Goal: Task Accomplishment & Management: Manage account settings

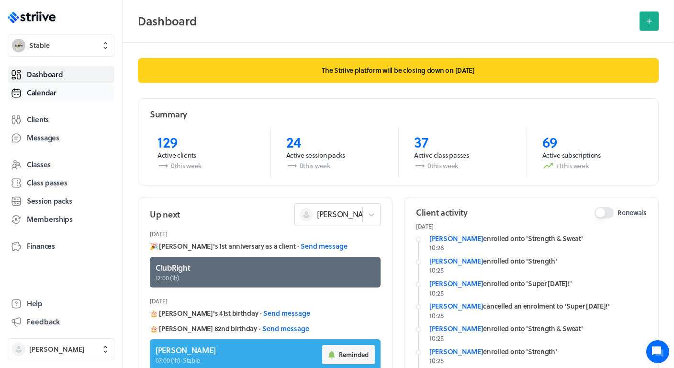
click at [56, 96] on span "Calendar" at bounding box center [42, 93] width 30 height 10
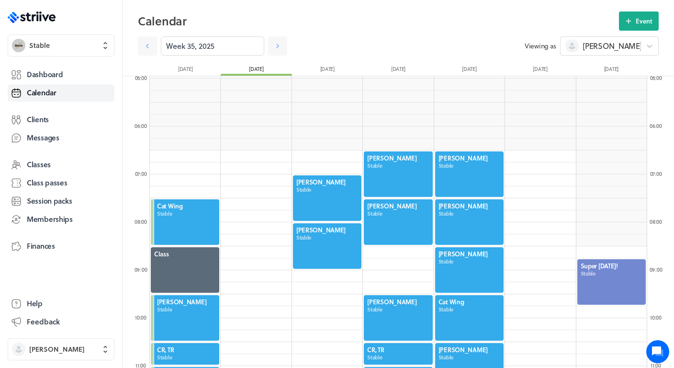
scroll to position [237, 0]
click at [63, 73] on link "Dashboard" at bounding box center [61, 74] width 107 height 17
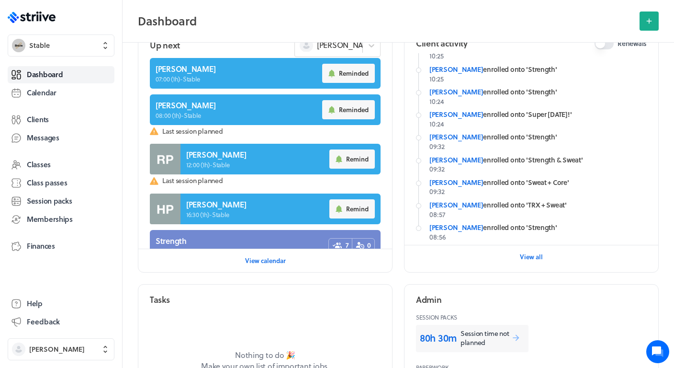
scroll to position [170, 0]
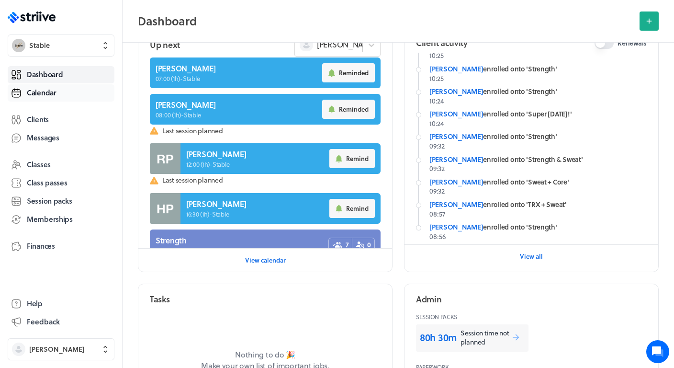
click at [50, 94] on span "Calendar" at bounding box center [42, 93] width 30 height 10
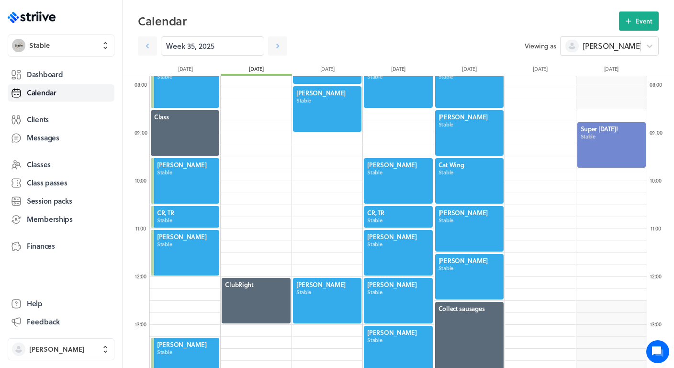
scroll to position [374, 0]
click at [466, 135] on div at bounding box center [469, 132] width 70 height 47
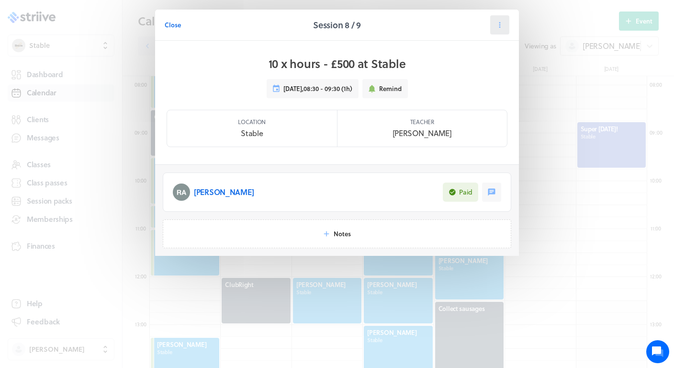
click at [502, 27] on icon at bounding box center [500, 25] width 9 height 9
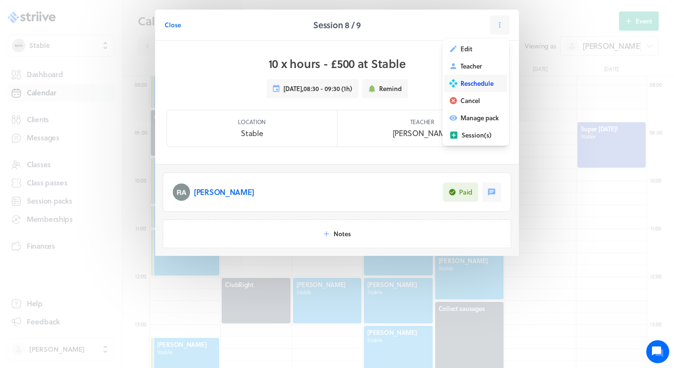
click at [476, 80] on span "Reschedule" at bounding box center [477, 83] width 33 height 9
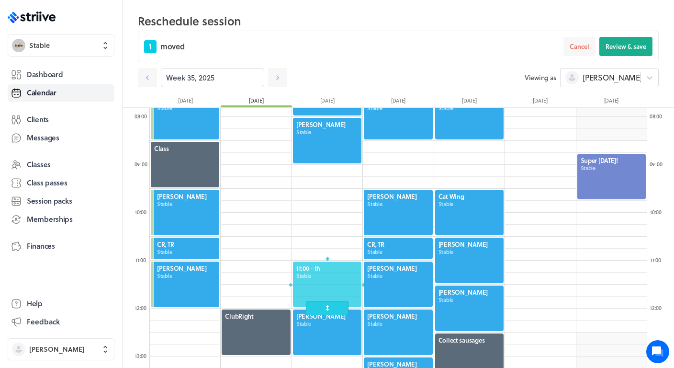
drag, startPoint x: 457, startPoint y: 159, endPoint x: 311, endPoint y: 280, distance: 190.2
click at [311, 280] on div at bounding box center [327, 284] width 70 height 47
click at [624, 52] on button "Review & save" at bounding box center [626, 46] width 53 height 19
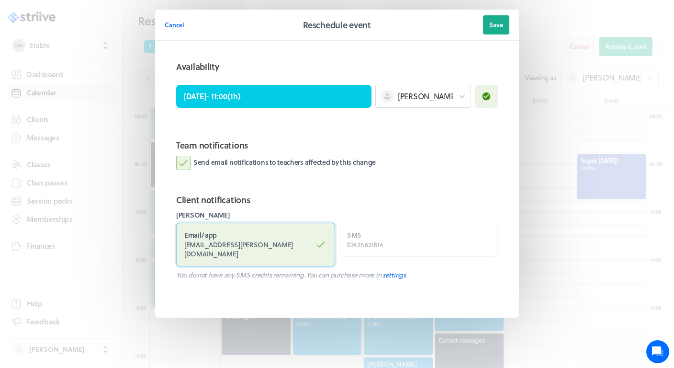
click at [275, 237] on label "Email / app rupert.anderton@gmail.com" at bounding box center [255, 245] width 159 height 44
click at [0, 0] on input "Email / app rupert.anderton@gmail.com" at bounding box center [0, 0] width 0 height 0
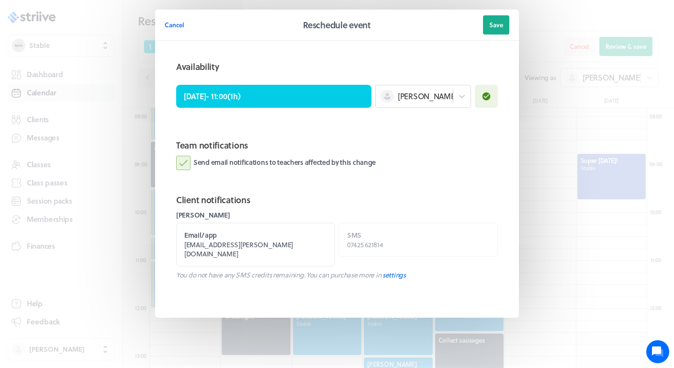
click at [306, 168] on label "Send email notifications to teachers affected by this change" at bounding box center [276, 163] width 200 height 14
click at [0, 0] on input "Send email notifications to teachers affected by this change" at bounding box center [0, 0] width 0 height 0
click at [490, 33] on button "Save" at bounding box center [496, 24] width 26 height 19
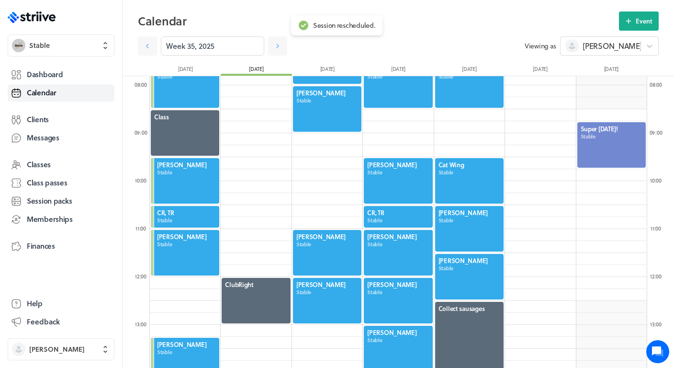
click at [480, 169] on div at bounding box center [469, 180] width 70 height 47
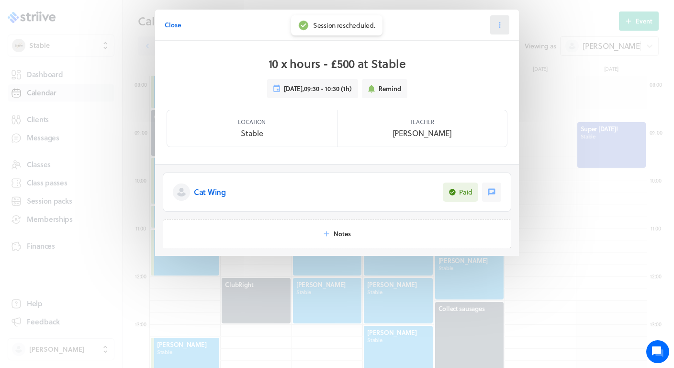
click at [503, 27] on icon at bounding box center [500, 25] width 9 height 9
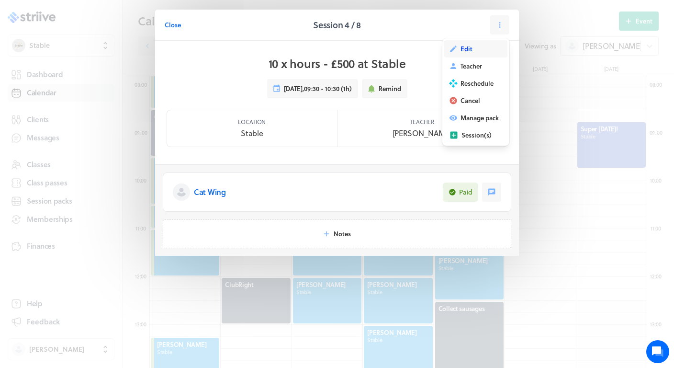
click at [473, 46] on button "Edit" at bounding box center [475, 48] width 63 height 17
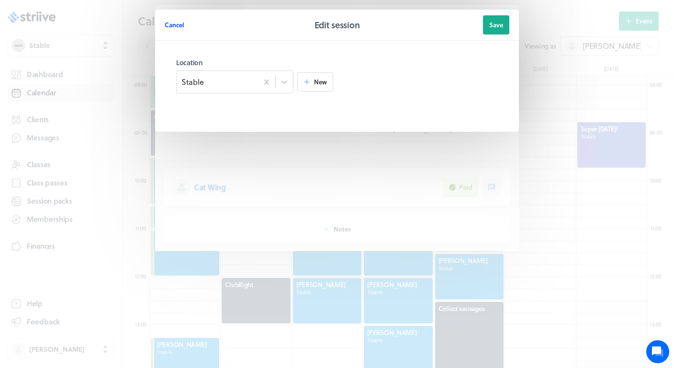
click at [170, 25] on span "Cancel" at bounding box center [175, 25] width 20 height 9
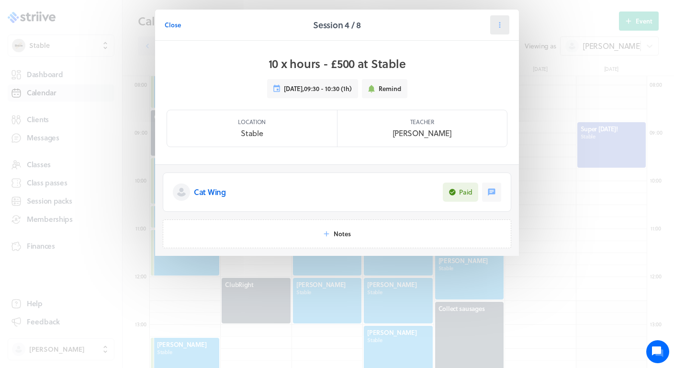
click at [506, 28] on button at bounding box center [499, 24] width 19 height 19
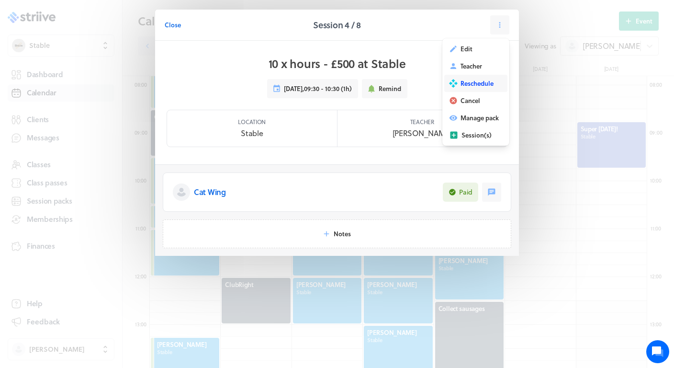
click at [482, 78] on button "Reschedule" at bounding box center [475, 83] width 63 height 17
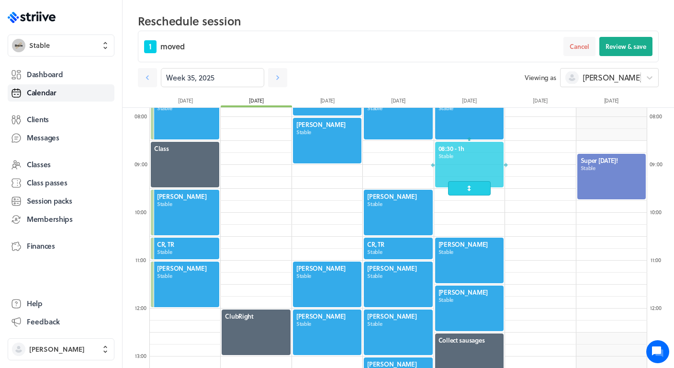
drag, startPoint x: 468, startPoint y: 216, endPoint x: 466, endPoint y: 173, distance: 42.2
click at [466, 173] on div at bounding box center [469, 164] width 70 height 47
click at [623, 46] on span "Review & save" at bounding box center [626, 46] width 41 height 9
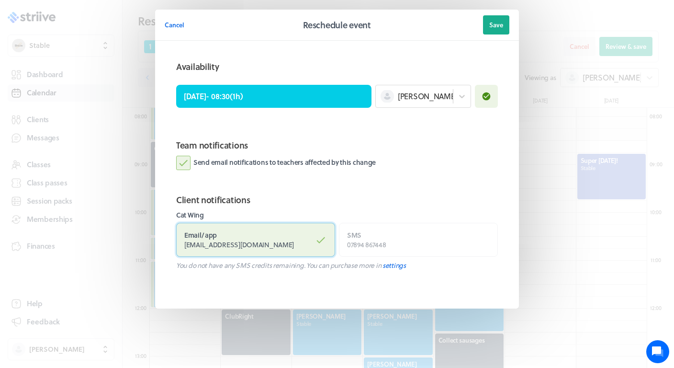
click at [249, 247] on span "cat.meatyard@gmail.com" at bounding box center [239, 244] width 110 height 10
click at [0, 0] on input "Email / app cat.meatyard@gmail.com" at bounding box center [0, 0] width 0 height 0
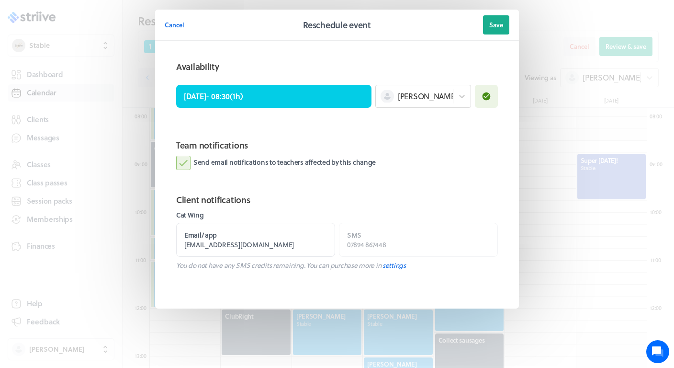
click at [298, 166] on label "Send email notifications to teachers affected by this change" at bounding box center [276, 163] width 200 height 14
click at [0, 0] on input "Send email notifications to teachers affected by this change" at bounding box center [0, 0] width 0 height 0
click at [494, 27] on span "Save" at bounding box center [496, 25] width 14 height 9
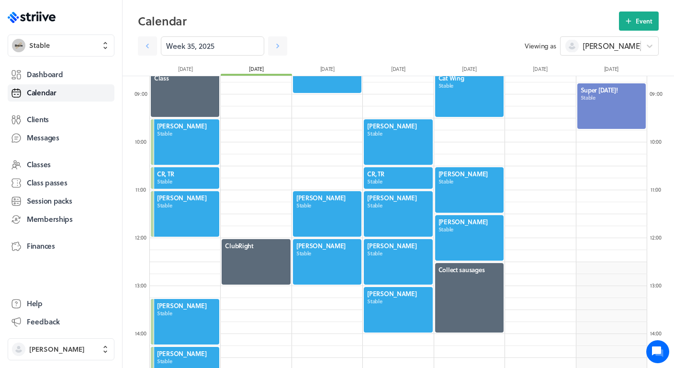
scroll to position [410, 0]
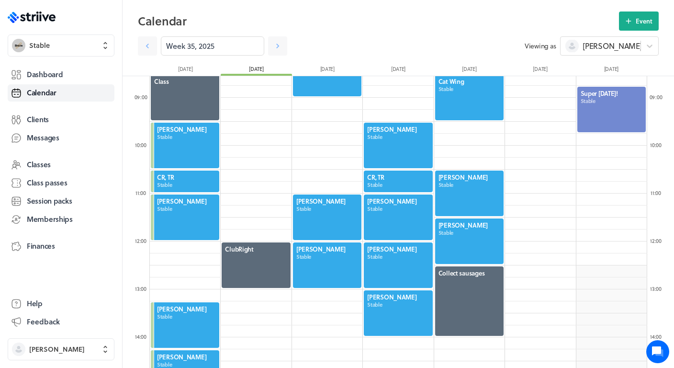
click at [456, 308] on div at bounding box center [469, 300] width 70 height 71
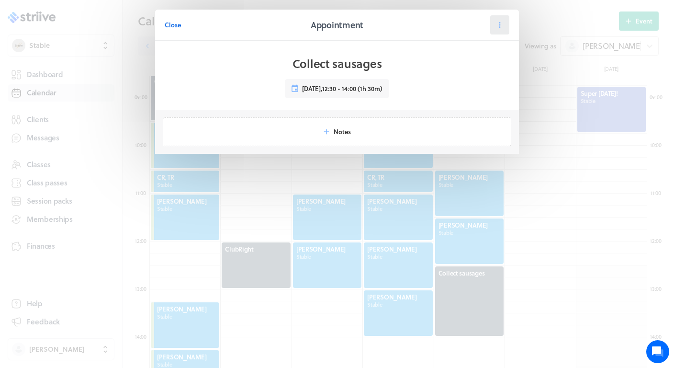
click at [498, 25] on icon at bounding box center [500, 25] width 9 height 9
click at [483, 68] on span "Reschedule" at bounding box center [477, 66] width 33 height 9
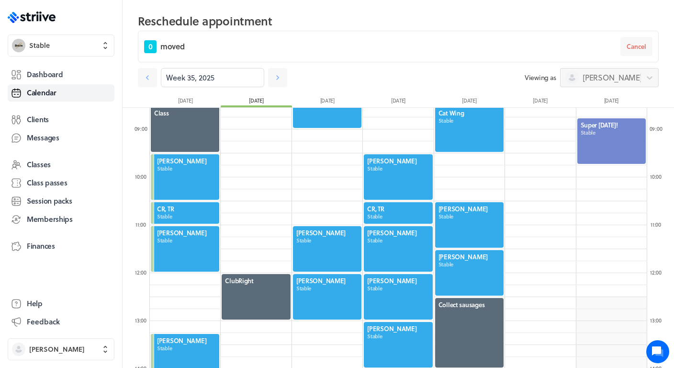
drag, startPoint x: 489, startPoint y: 325, endPoint x: 500, endPoint y: 311, distance: 17.4
click at [500, 311] on div "Collect sausages" at bounding box center [469, 332] width 70 height 71
click at [483, 318] on div "Collect sausages" at bounding box center [469, 332] width 70 height 71
click at [641, 49] on span "Cancel" at bounding box center [637, 46] width 20 height 9
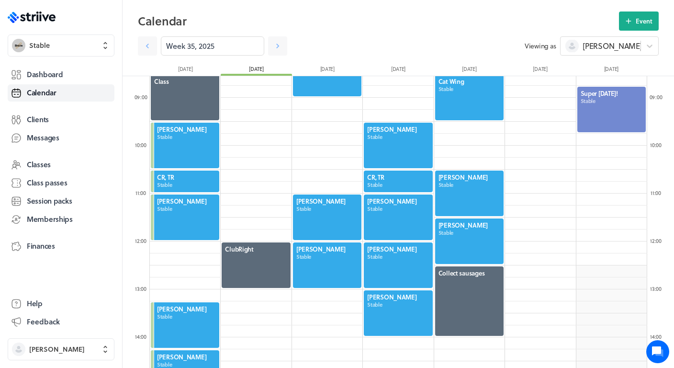
click at [471, 293] on div at bounding box center [469, 300] width 70 height 71
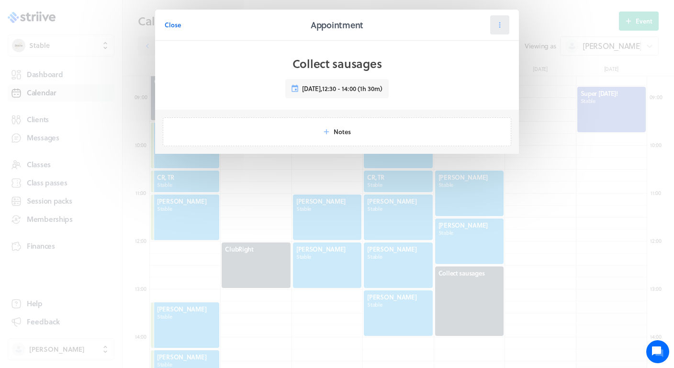
click at [500, 26] on icon at bounding box center [500, 25] width 1 height 6
click at [472, 82] on span "Cancel" at bounding box center [471, 83] width 20 height 9
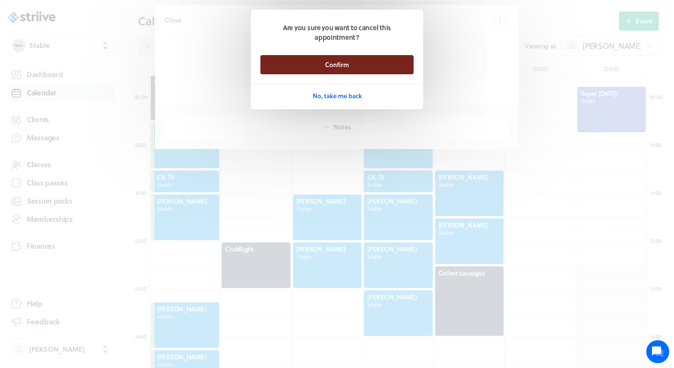
click at [381, 57] on button "Confirm" at bounding box center [337, 64] width 153 height 19
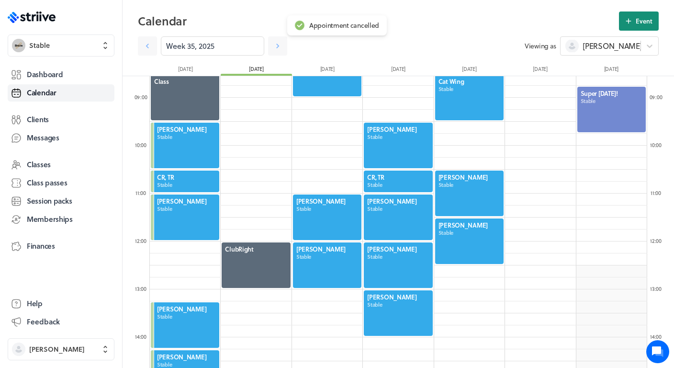
click at [646, 22] on span "Event" at bounding box center [644, 21] width 17 height 9
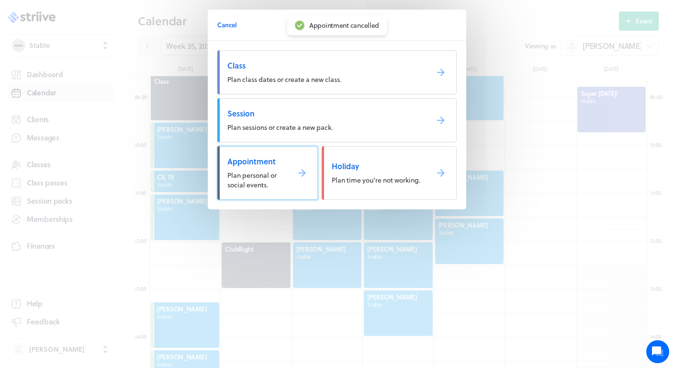
click at [279, 163] on span "Appointment" at bounding box center [255, 161] width 54 height 11
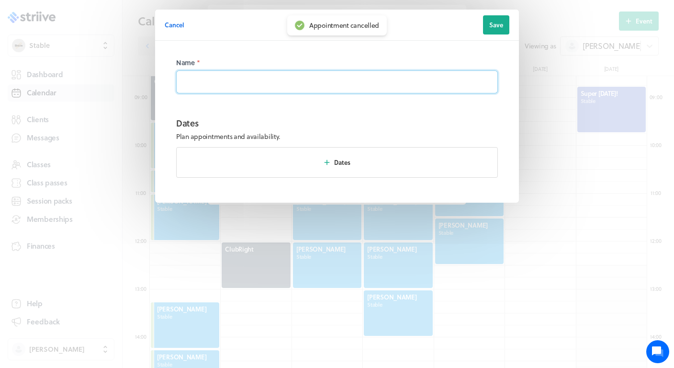
click at [293, 78] on input at bounding box center [337, 81] width 322 height 23
type input "collect sausages"
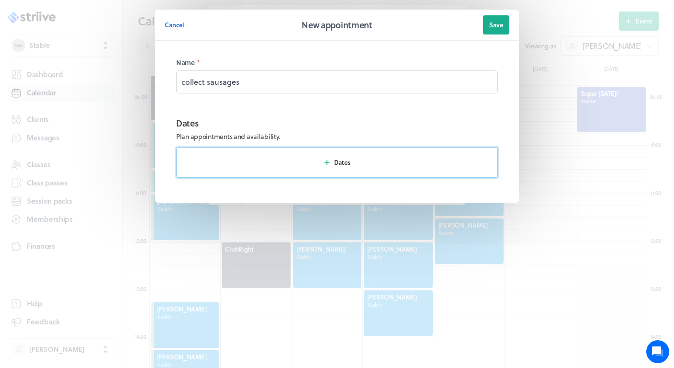
click at [344, 164] on span "Dates" at bounding box center [342, 162] width 16 height 9
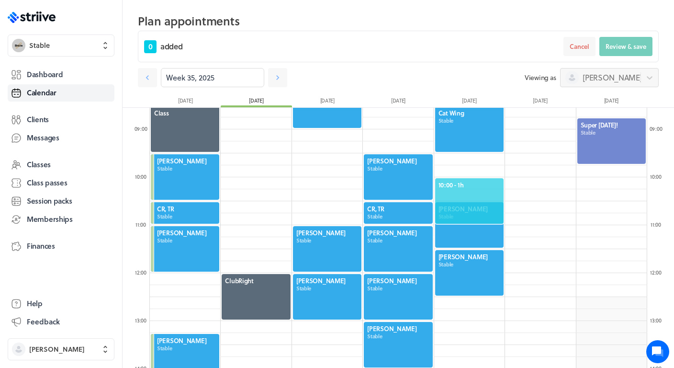
click at [475, 183] on span "10:00 - 1h" at bounding box center [470, 185] width 62 height 9
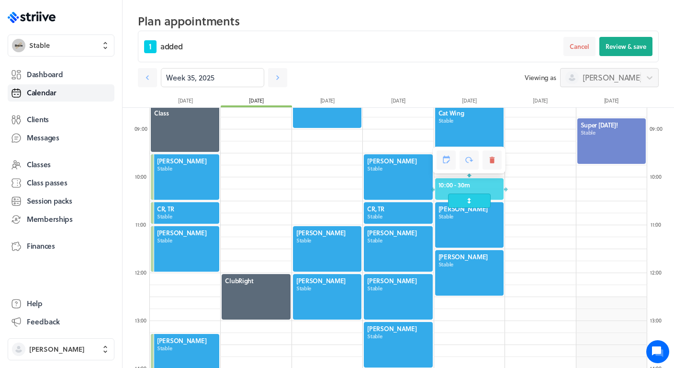
drag, startPoint x: 468, startPoint y: 217, endPoint x: 466, endPoint y: 205, distance: 12.1
click at [466, 205] on span at bounding box center [469, 200] width 42 height 14
click at [617, 49] on span "Review & save" at bounding box center [626, 46] width 41 height 9
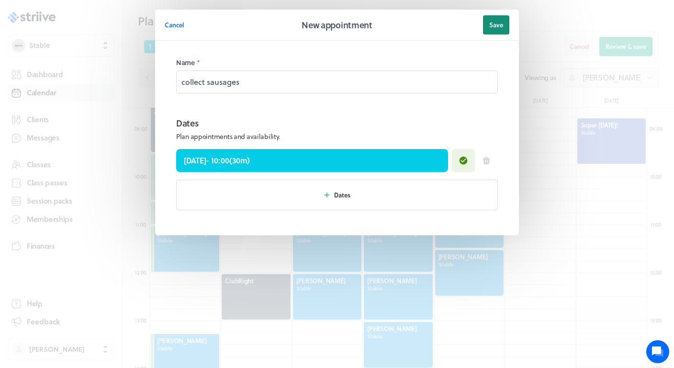
click at [494, 25] on span "Save" at bounding box center [496, 25] width 14 height 9
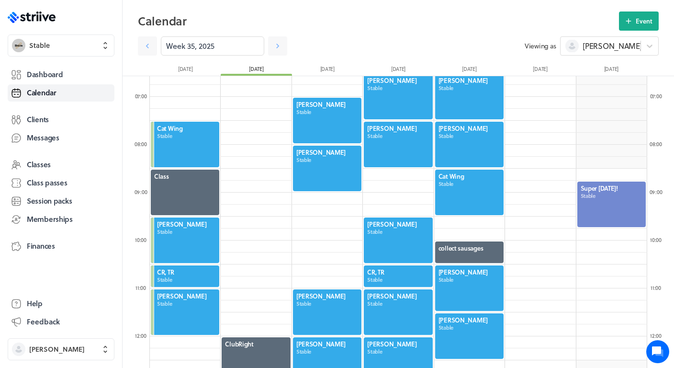
scroll to position [311, 0]
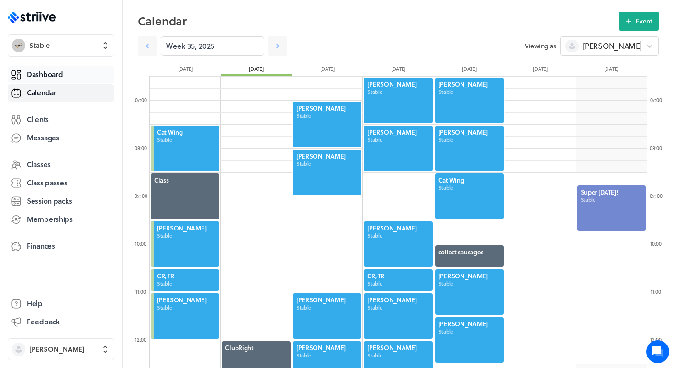
click at [55, 70] on span "Dashboard" at bounding box center [45, 74] width 36 height 10
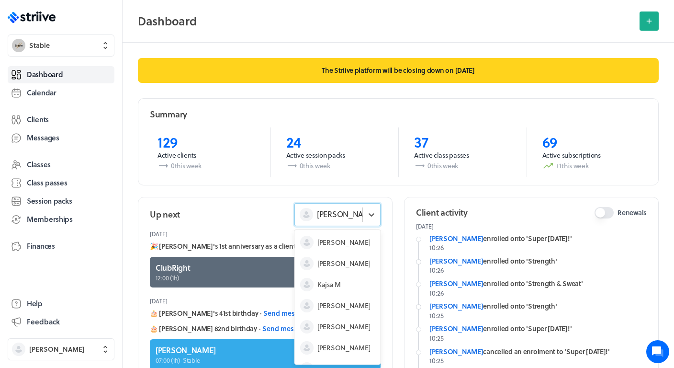
click at [336, 211] on span "[PERSON_NAME]" at bounding box center [346, 214] width 59 height 11
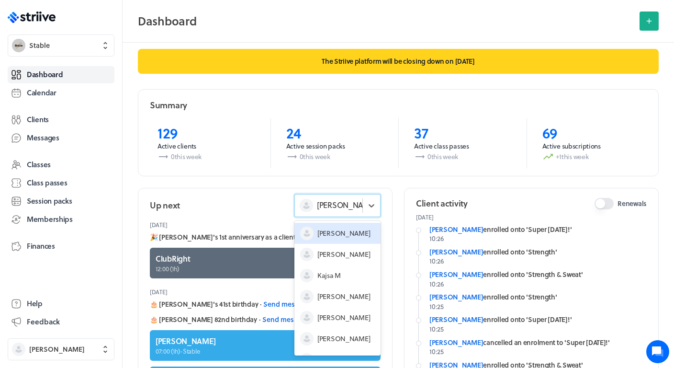
click at [336, 232] on span "Emily K" at bounding box center [344, 233] width 53 height 10
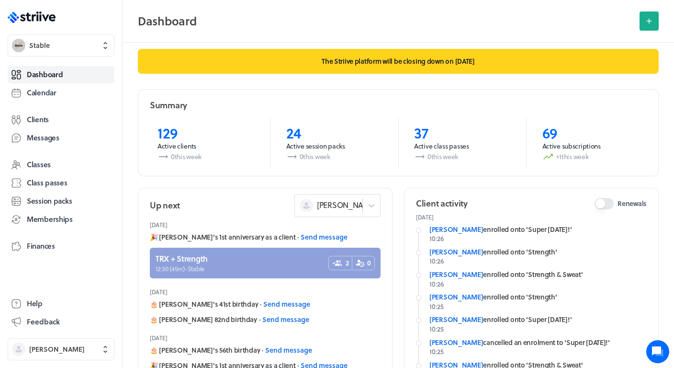
click at [258, 261] on link at bounding box center [265, 263] width 231 height 31
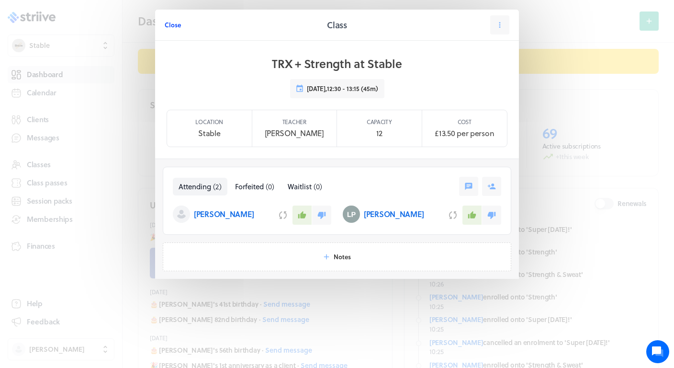
click at [172, 23] on span "Close" at bounding box center [173, 25] width 16 height 9
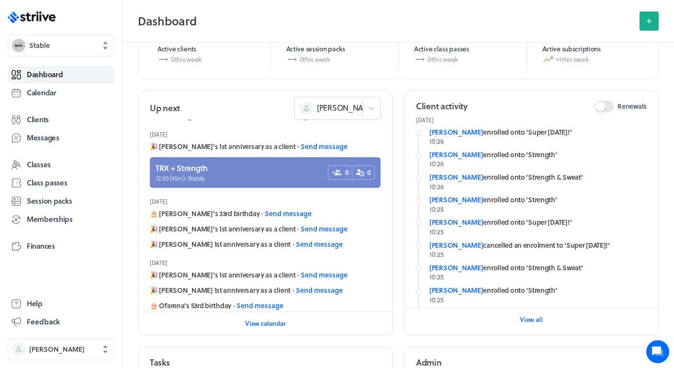
scroll to position [323, 0]
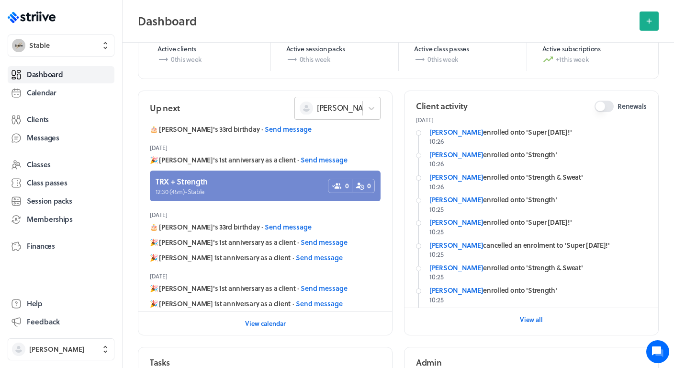
click at [328, 113] on span "Emily K" at bounding box center [346, 107] width 59 height 11
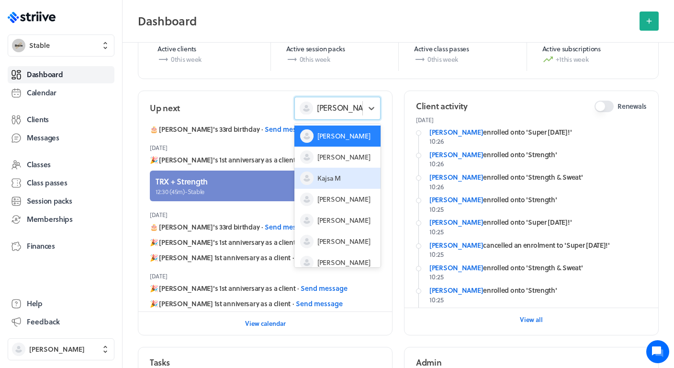
click at [323, 181] on span "Kajsa M" at bounding box center [329, 178] width 23 height 10
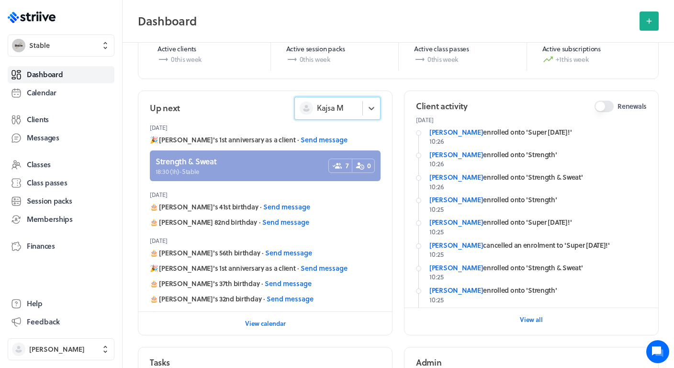
click at [262, 167] on link at bounding box center [265, 165] width 231 height 31
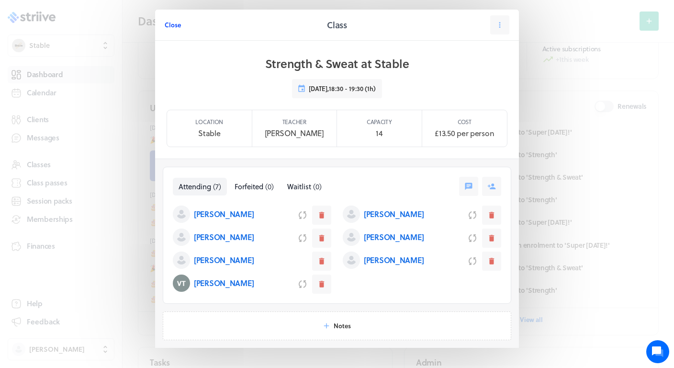
click at [176, 23] on span "Close" at bounding box center [173, 25] width 16 height 9
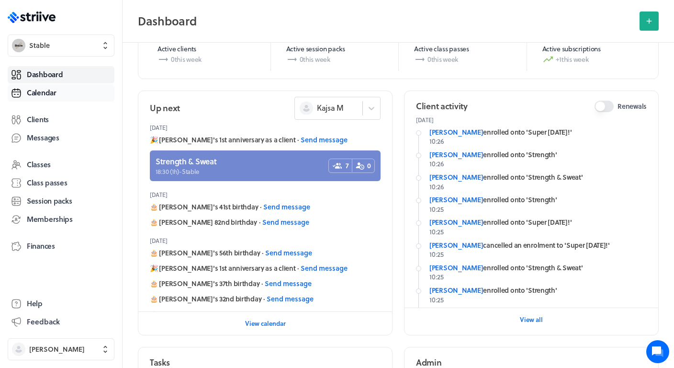
click at [47, 94] on span "Calendar" at bounding box center [42, 93] width 30 height 10
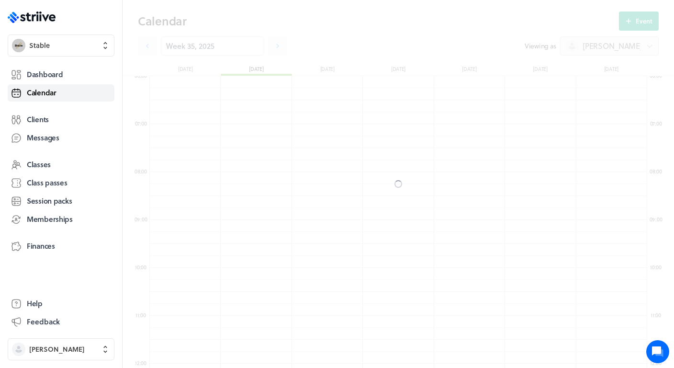
scroll to position [1149, 498]
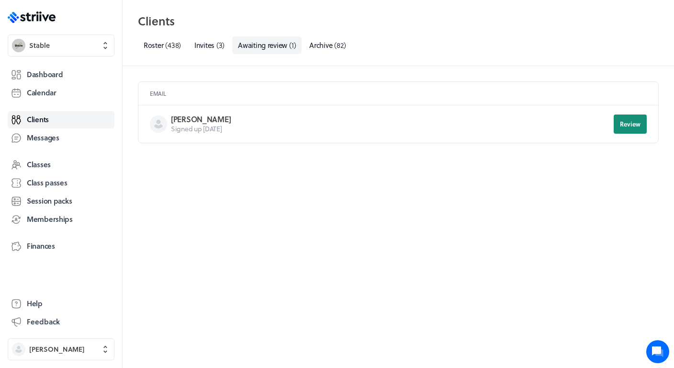
click at [635, 120] on span "Review" at bounding box center [630, 124] width 21 height 9
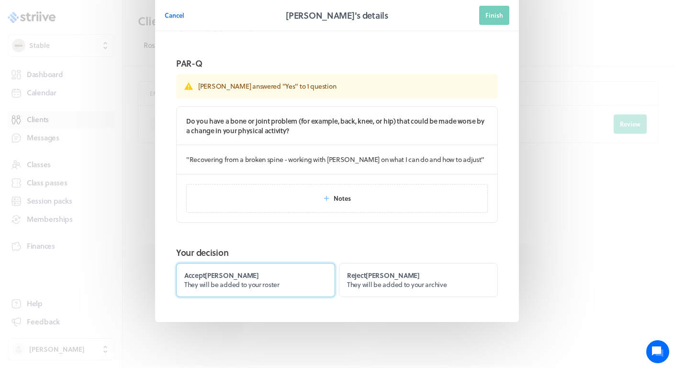
scroll to position [114, 0]
click at [255, 282] on span "They will be added to your roster" at bounding box center [231, 285] width 95 height 10
click at [0, 0] on input "Accept [PERSON_NAME] They will be added to your roster" at bounding box center [0, 0] width 0 height 0
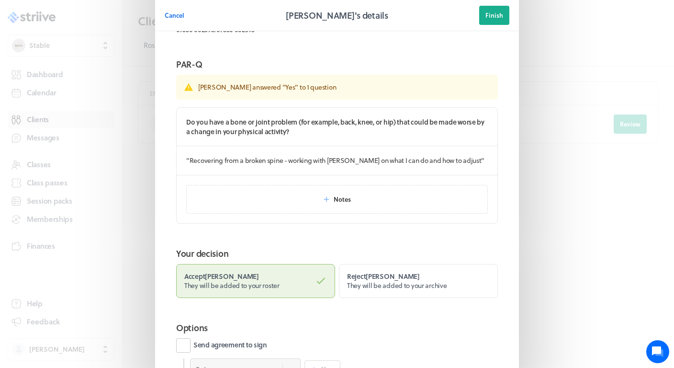
click at [249, 341] on label "Send agreement to sign" at bounding box center [221, 345] width 91 height 14
click at [0, 0] on input "Send agreement to sign" at bounding box center [0, 0] width 0 height 0
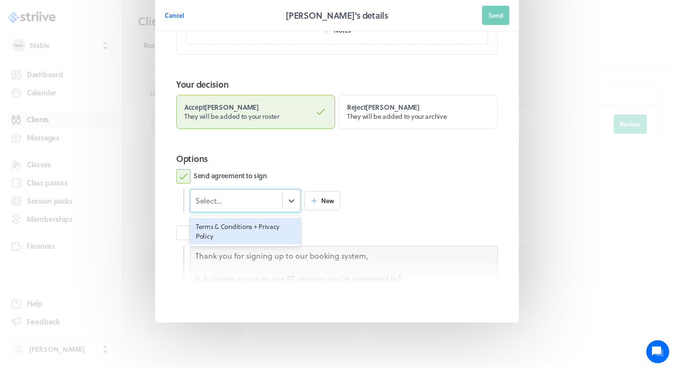
click at [242, 204] on div "Select..." at bounding box center [237, 200] width 92 height 12
click at [232, 230] on div "Terms & Conditions + Privacy Policy" at bounding box center [245, 231] width 111 height 26
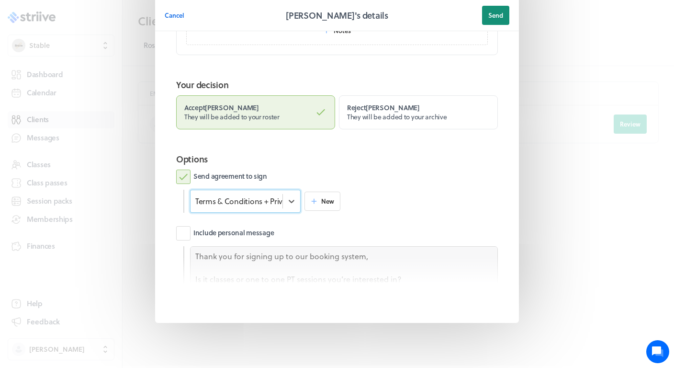
click at [505, 16] on button "Send" at bounding box center [495, 15] width 27 height 19
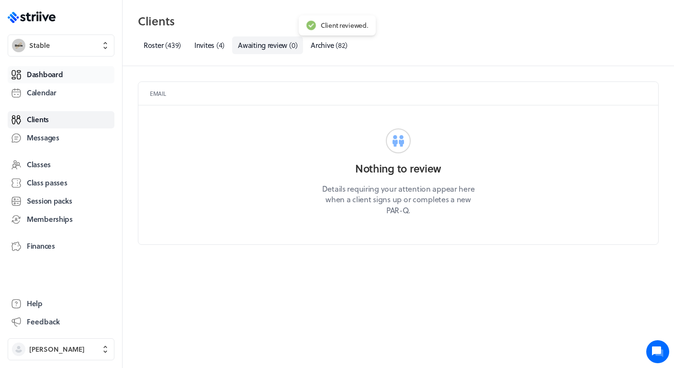
click at [47, 73] on span "Dashboard" at bounding box center [45, 74] width 36 height 10
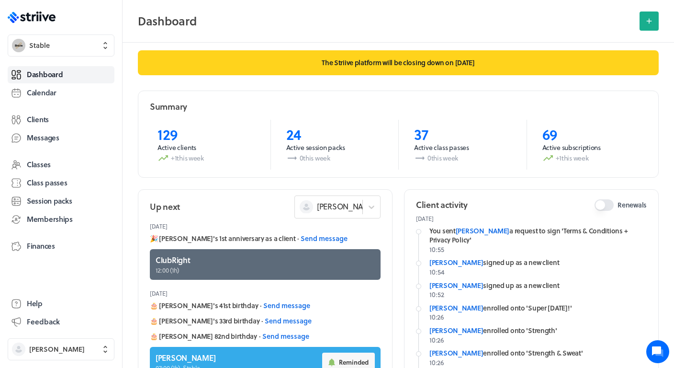
scroll to position [12, 0]
